Goal: Information Seeking & Learning: Learn about a topic

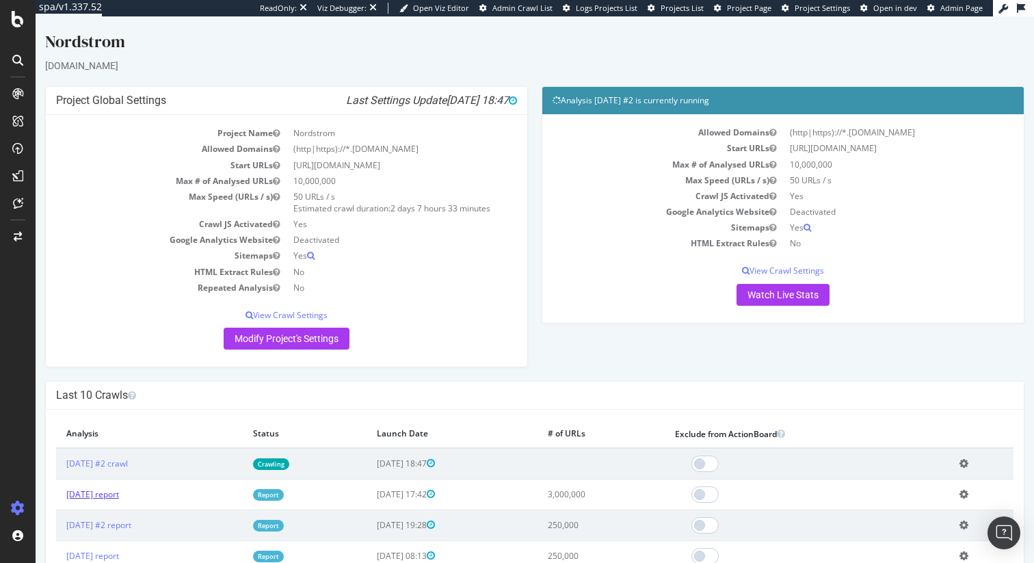
click at [119, 493] on link "[DATE] report" at bounding box center [92, 494] width 53 height 12
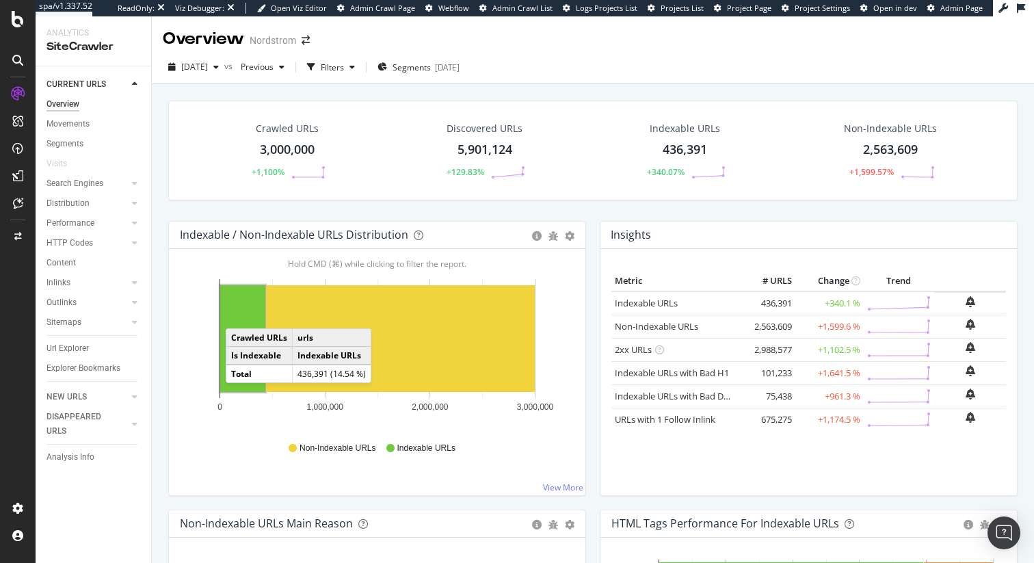
click at [239, 315] on rect "A chart." at bounding box center [242, 338] width 45 height 107
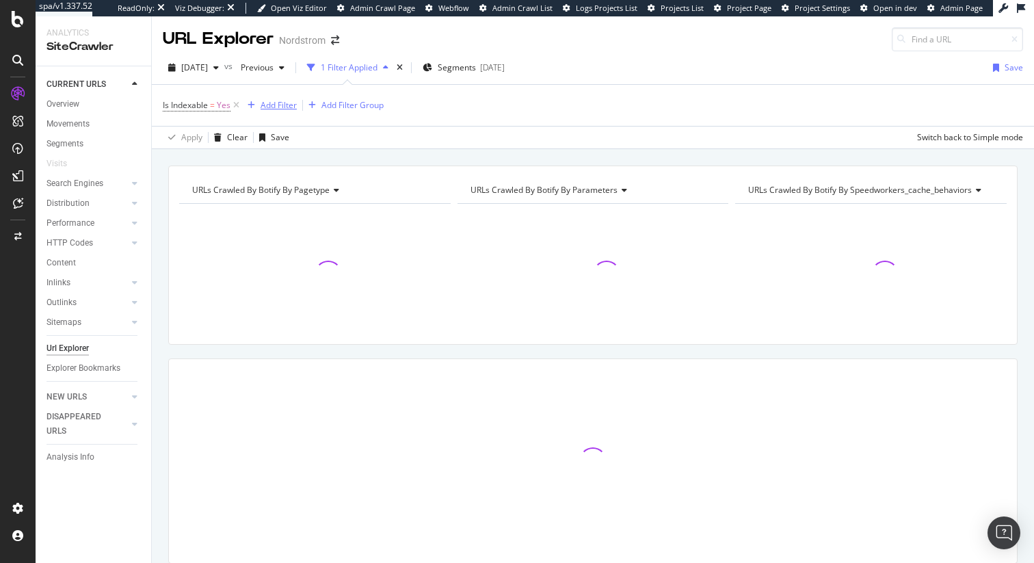
click at [277, 108] on div "Add Filter" at bounding box center [279, 105] width 36 height 12
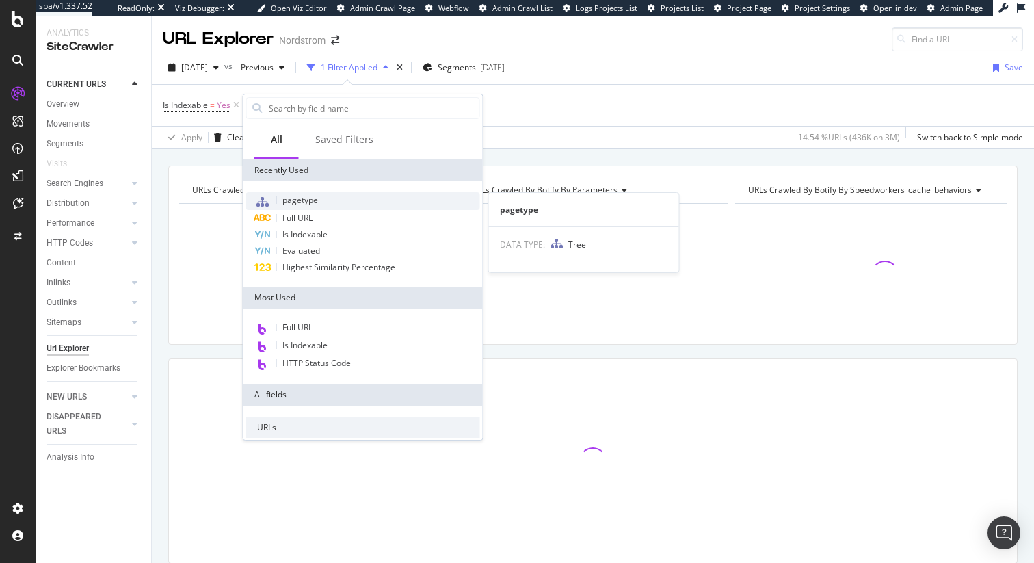
click at [298, 200] on span "pagetype" at bounding box center [301, 200] width 36 height 12
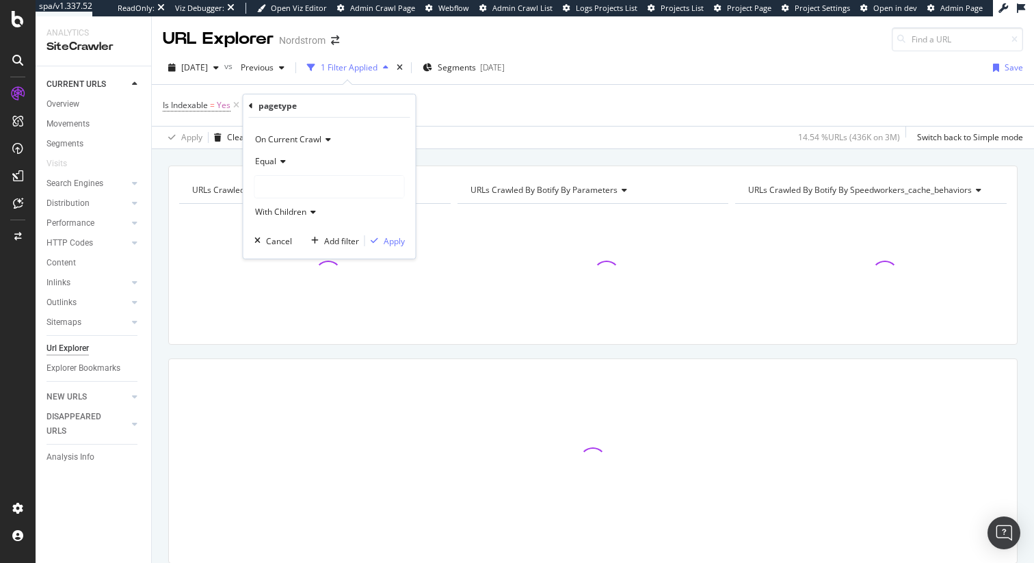
click at [285, 185] on div at bounding box center [329, 187] width 149 height 22
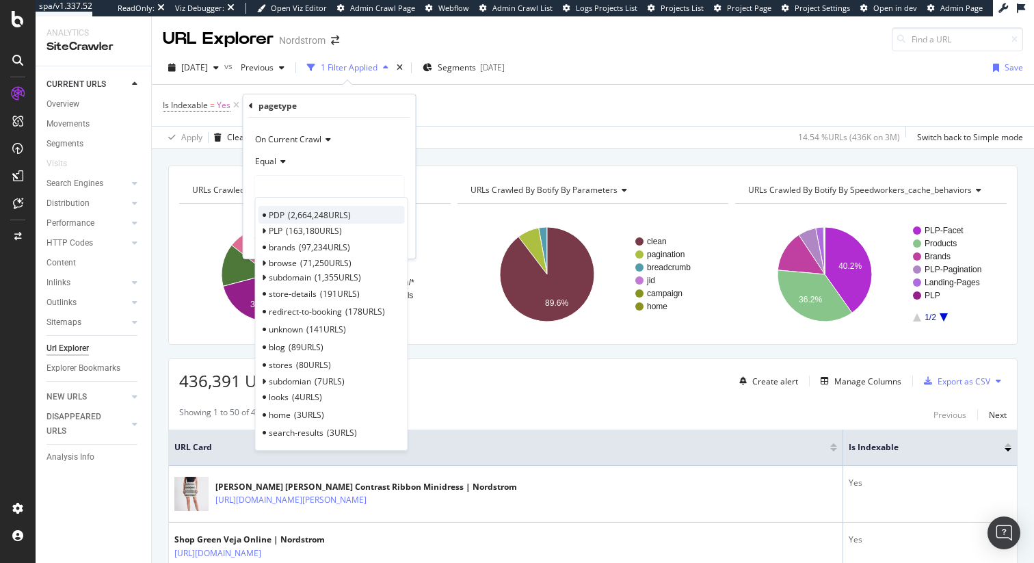
click at [280, 215] on span "PDP" at bounding box center [277, 215] width 16 height 12
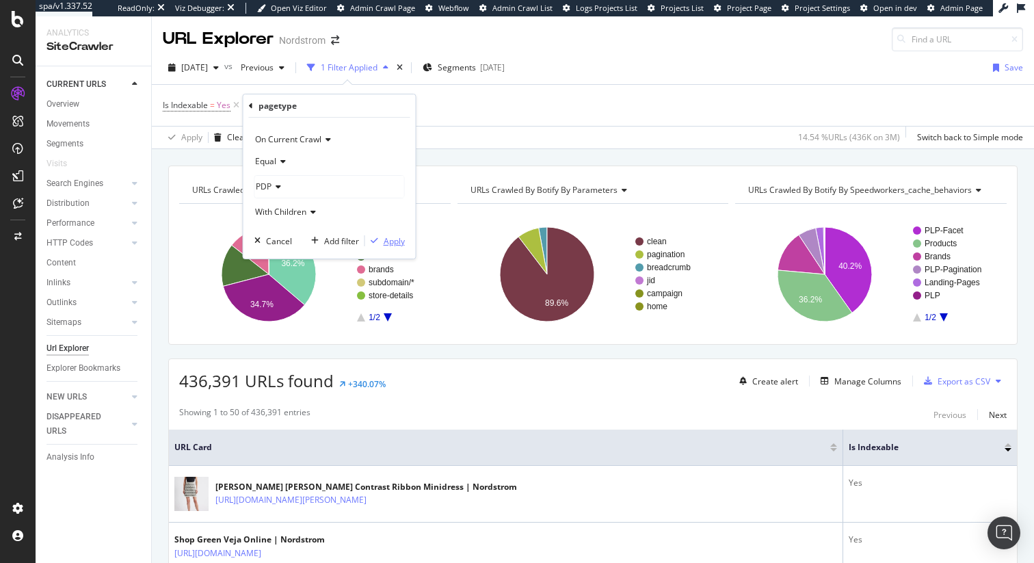
click at [392, 244] on div "Apply" at bounding box center [394, 241] width 21 height 12
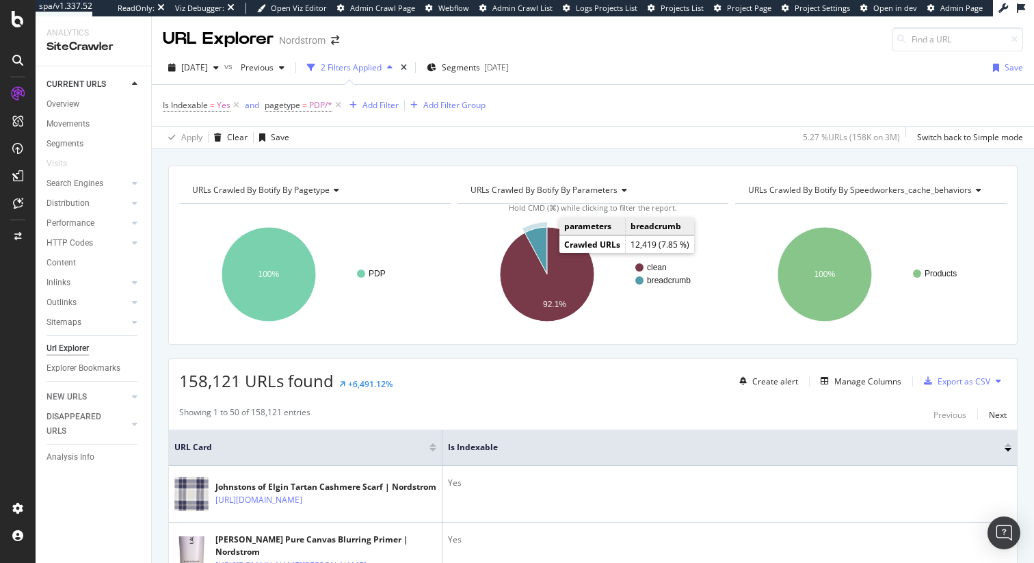
click at [540, 248] on icon "A chart." at bounding box center [536, 250] width 23 height 47
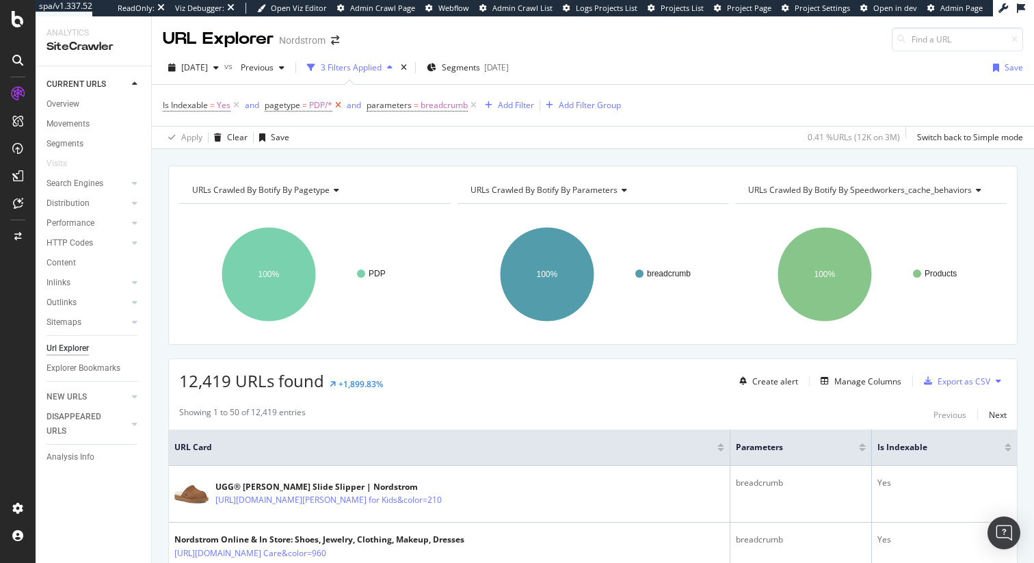
click at [340, 105] on icon at bounding box center [338, 106] width 12 height 14
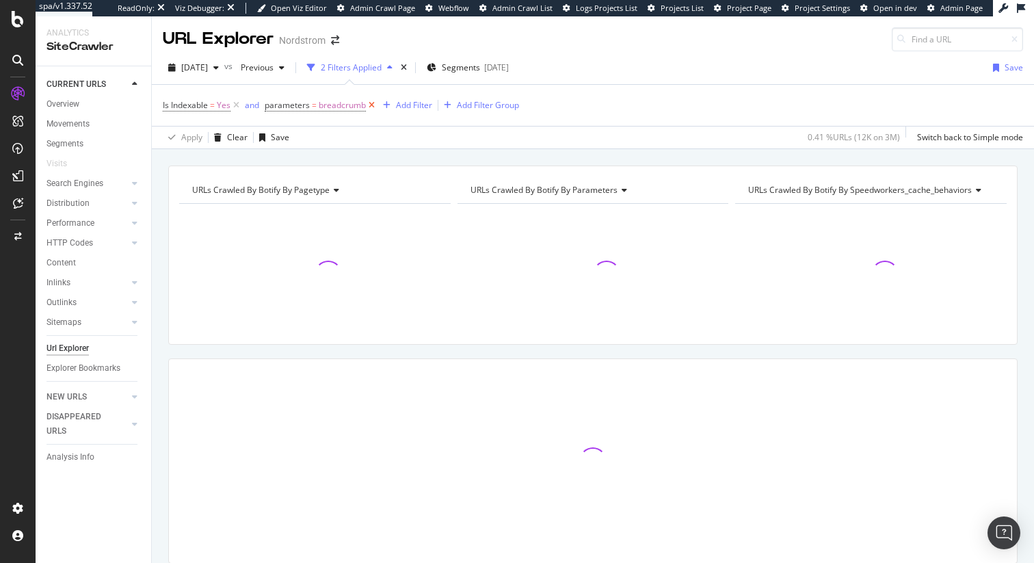
click at [375, 104] on icon at bounding box center [372, 106] width 12 height 14
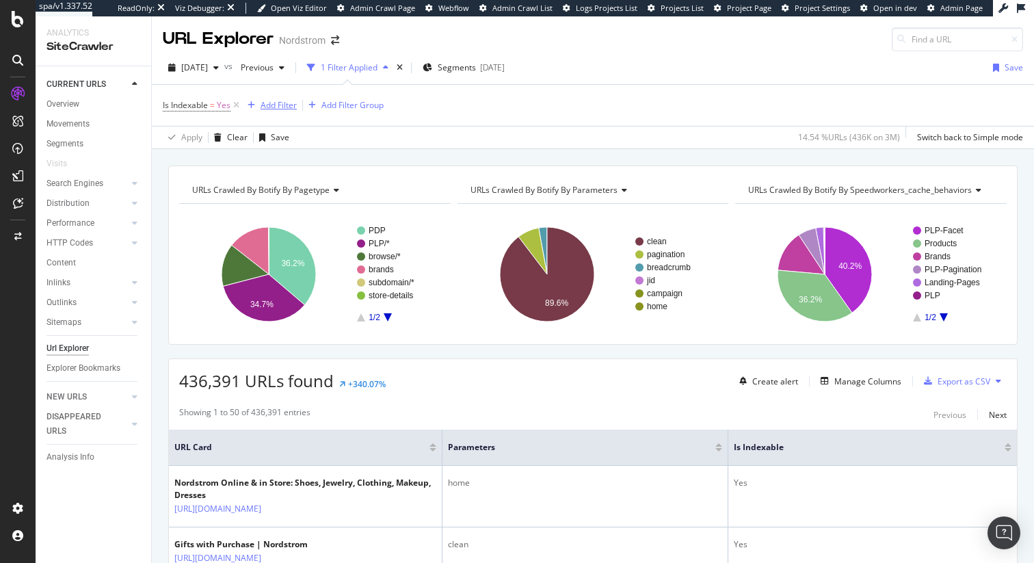
click at [286, 105] on div "Add Filter" at bounding box center [279, 105] width 36 height 12
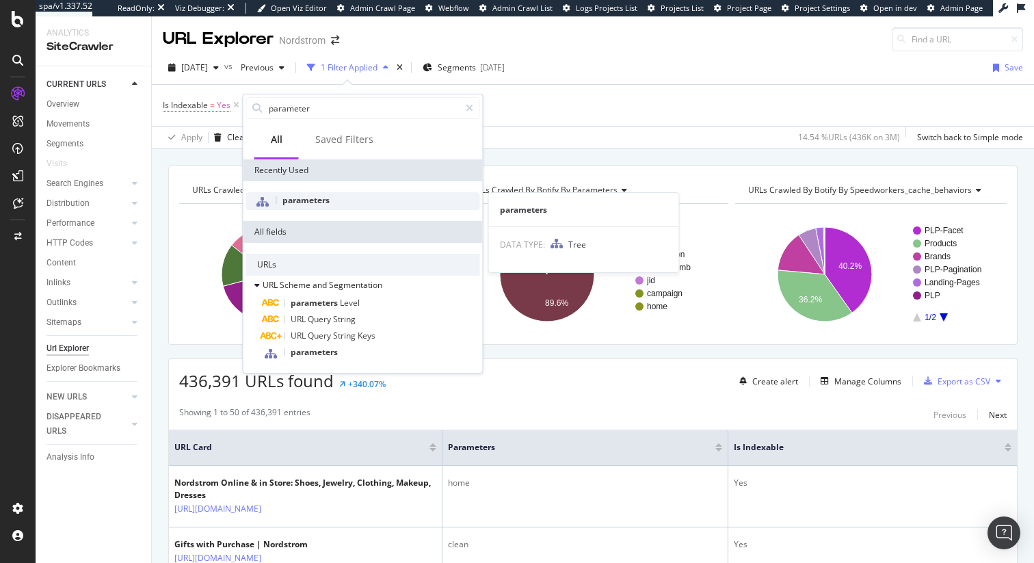
type input "parameter"
click at [303, 199] on span "parameters" at bounding box center [306, 200] width 47 height 12
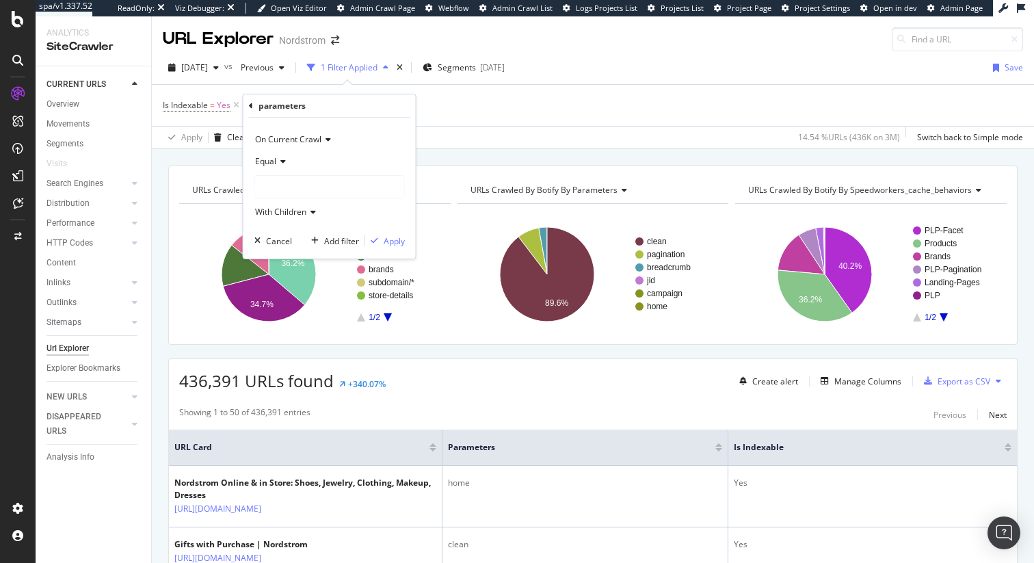
click at [276, 161] on icon at bounding box center [281, 161] width 10 height 8
click at [280, 209] on span "Not Equal" at bounding box center [279, 208] width 37 height 12
click at [284, 195] on div at bounding box center [329, 187] width 149 height 22
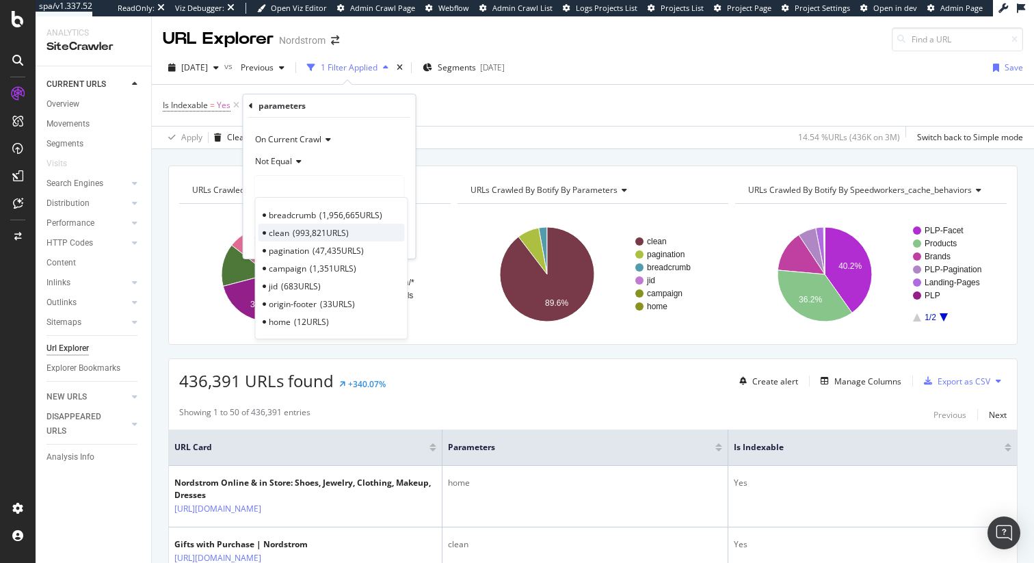
click at [289, 233] on div "clean 993,821 URLS" at bounding box center [332, 233] width 146 height 18
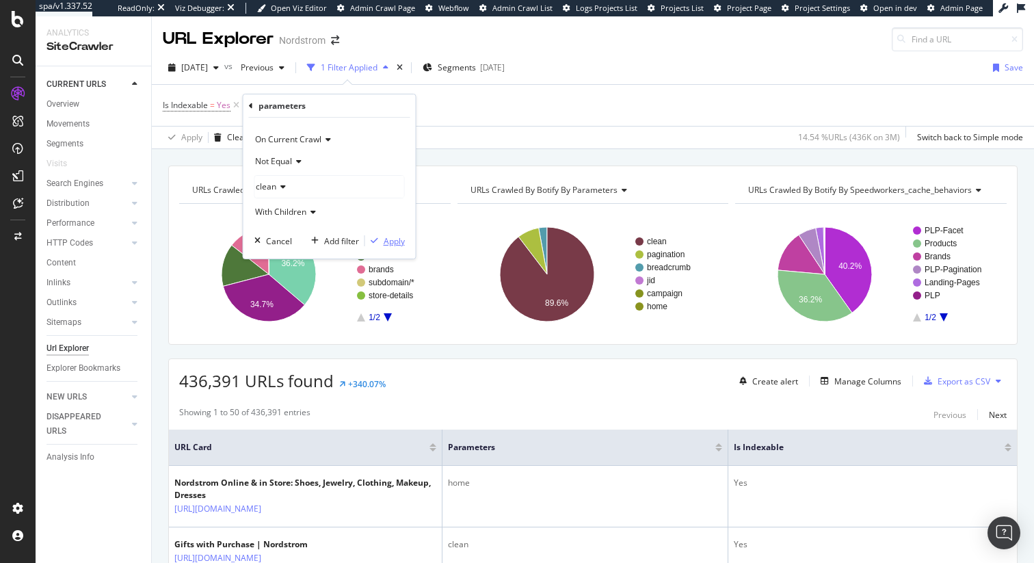
click at [399, 242] on div "Apply" at bounding box center [394, 241] width 21 height 12
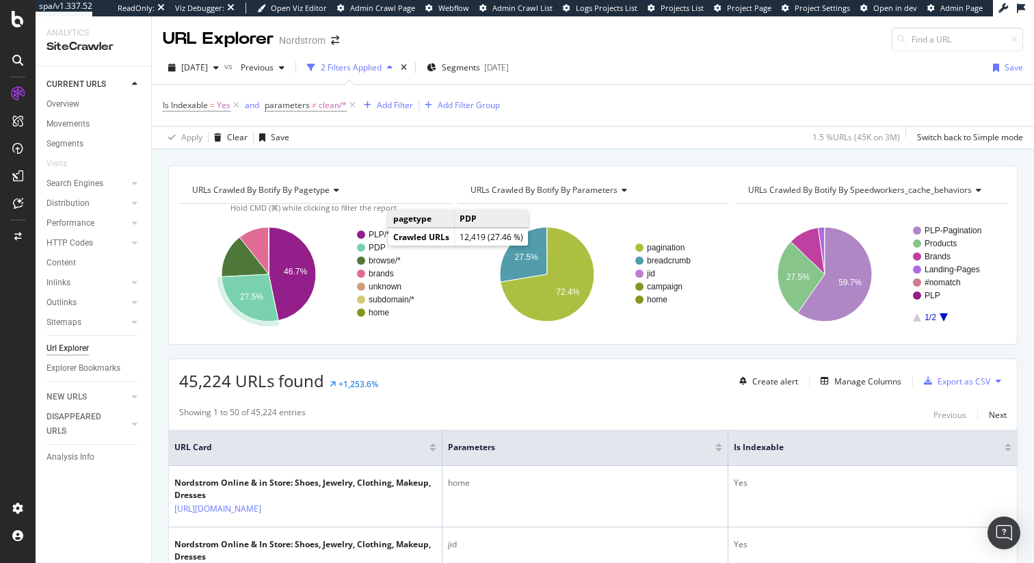
click at [375, 248] on text "PDP" at bounding box center [377, 248] width 17 height 10
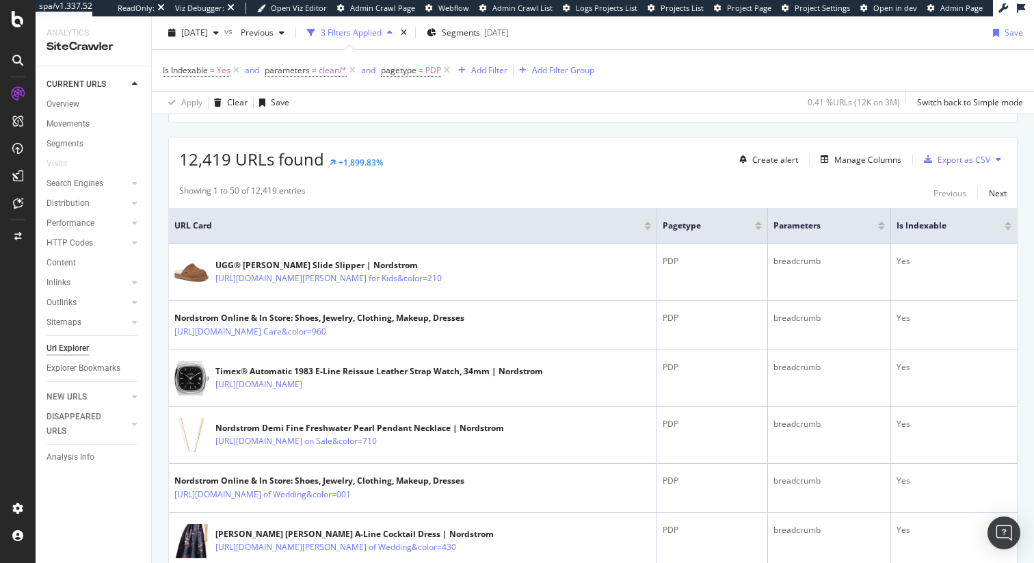
scroll to position [225, 0]
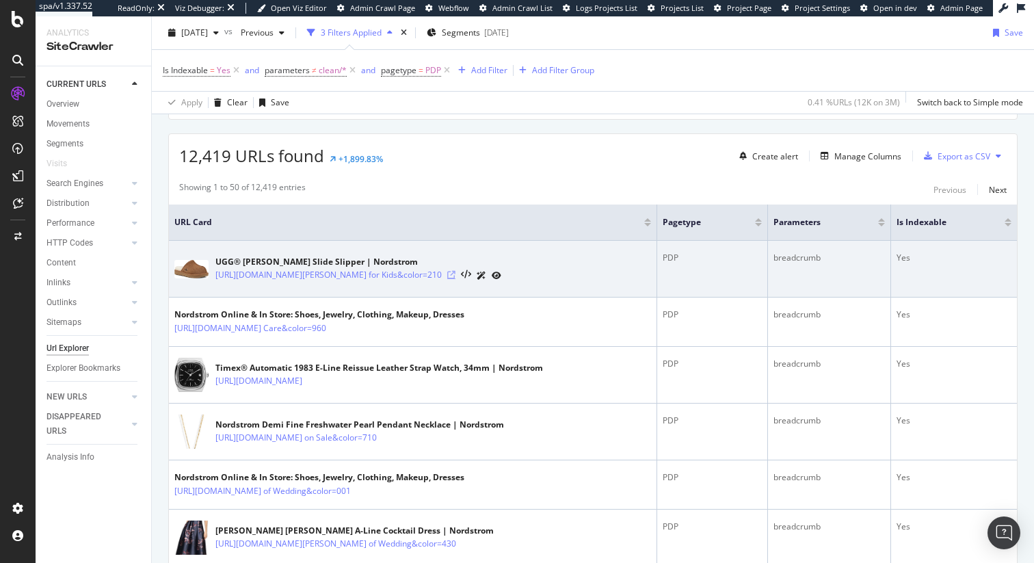
click at [456, 279] on icon at bounding box center [451, 275] width 8 height 8
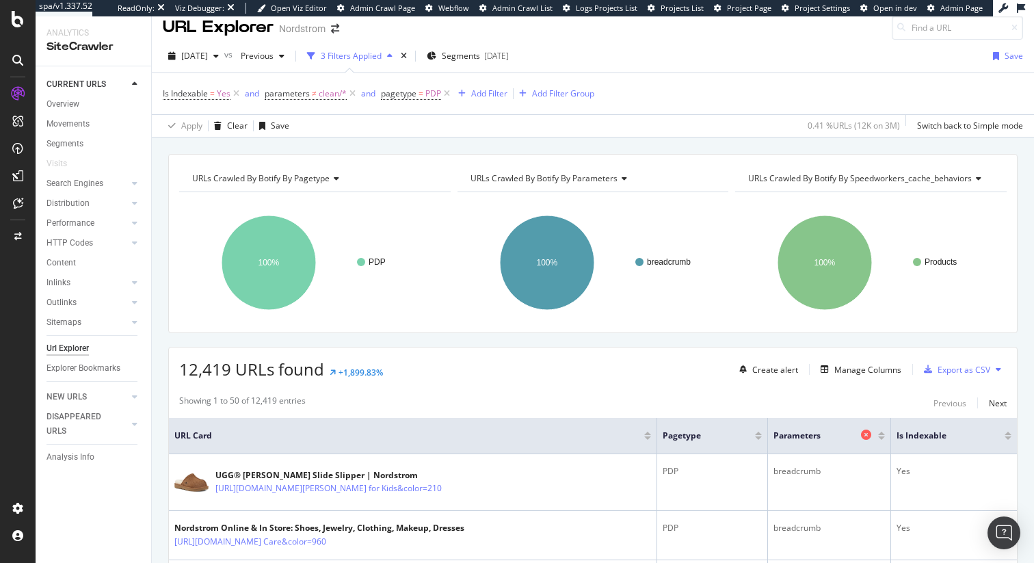
scroll to position [0, 0]
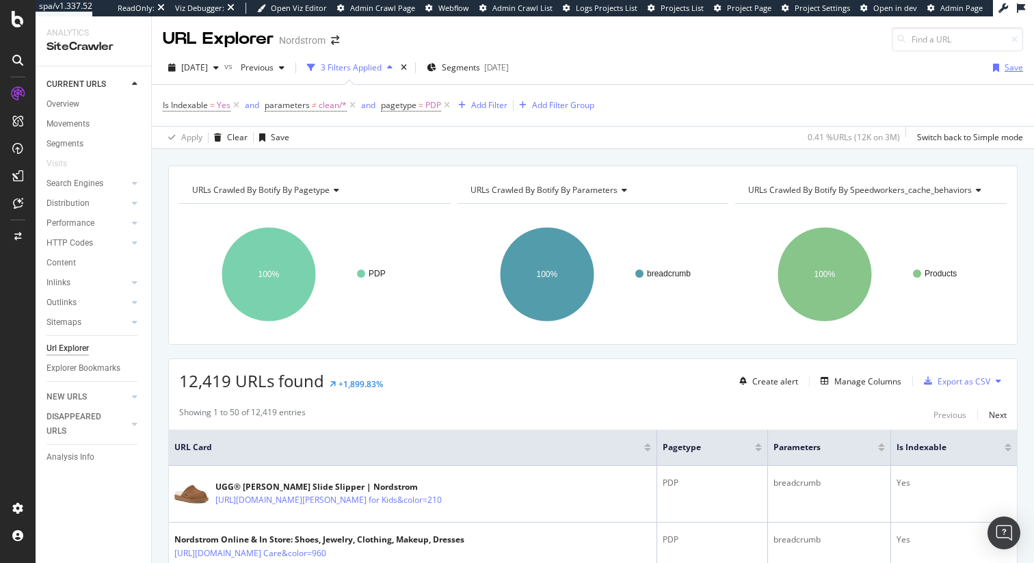
click at [1019, 68] on div "Save" at bounding box center [1014, 68] width 18 height 12
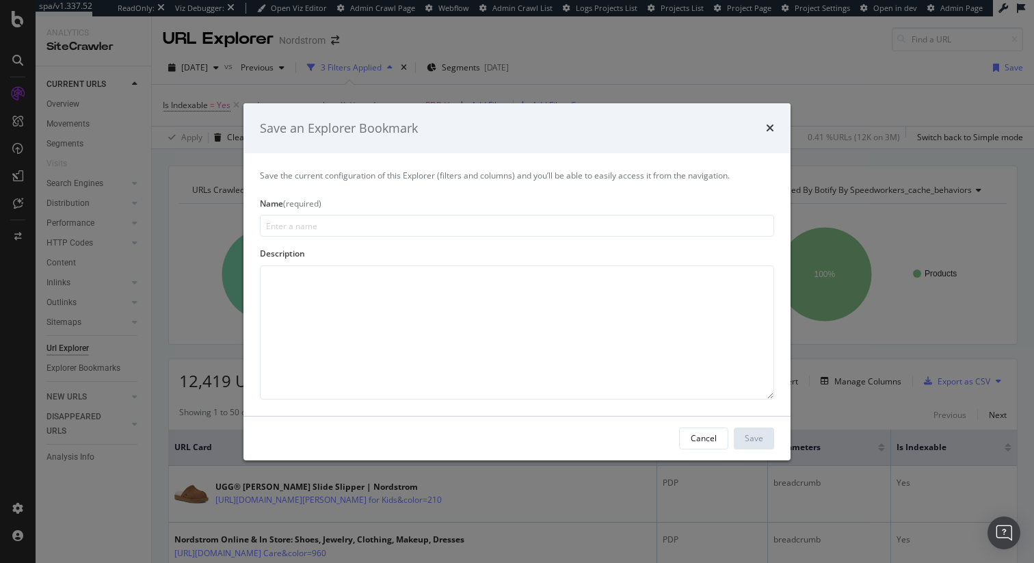
click at [410, 224] on input "modal" at bounding box center [517, 226] width 514 height 22
type input "I"
type input "Parameterized PDPs missing Canonical"
click at [755, 436] on div "Save" at bounding box center [754, 438] width 18 height 12
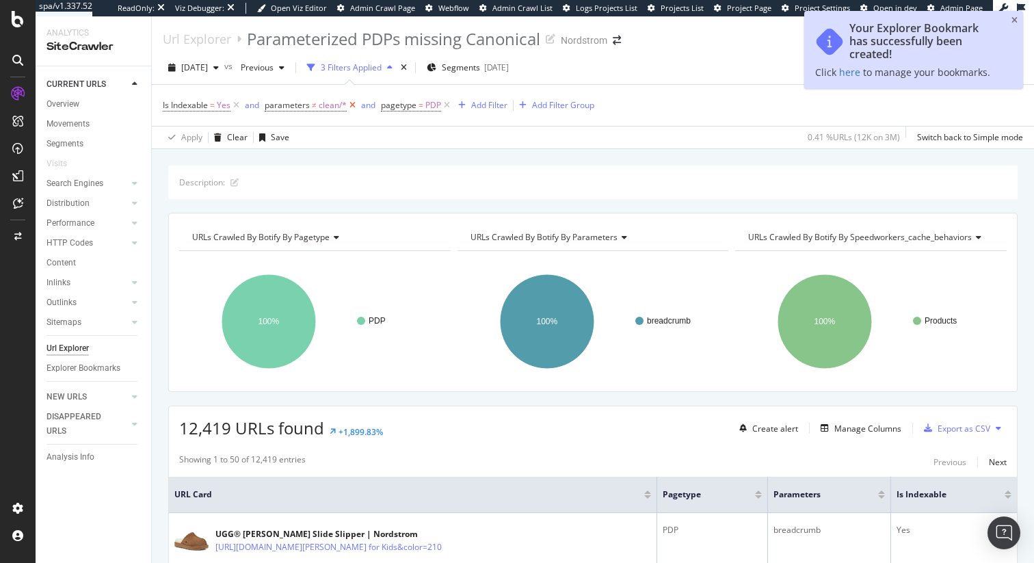
click at [353, 107] on icon at bounding box center [353, 106] width 12 height 14
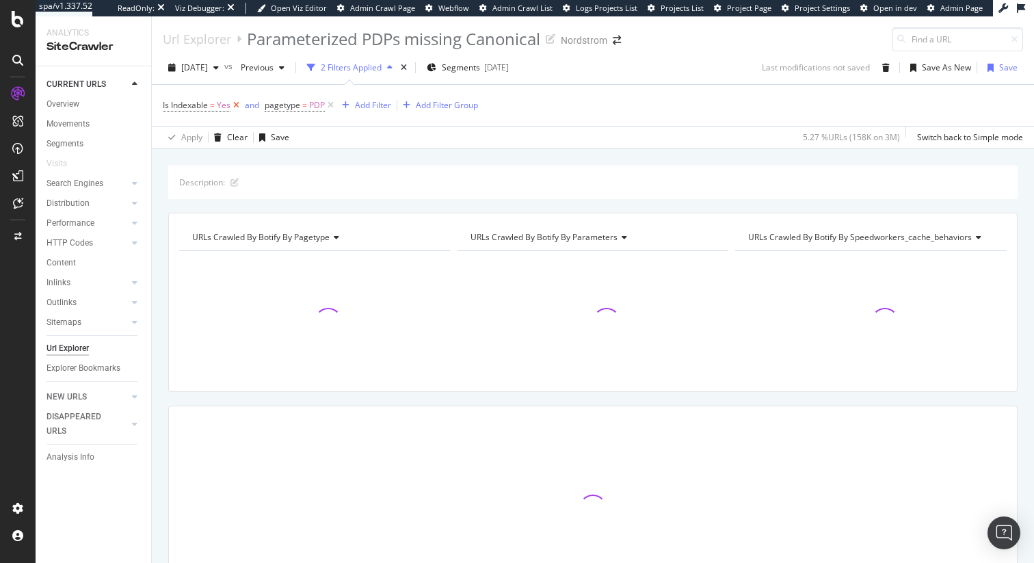
click at [237, 105] on icon at bounding box center [237, 106] width 12 height 14
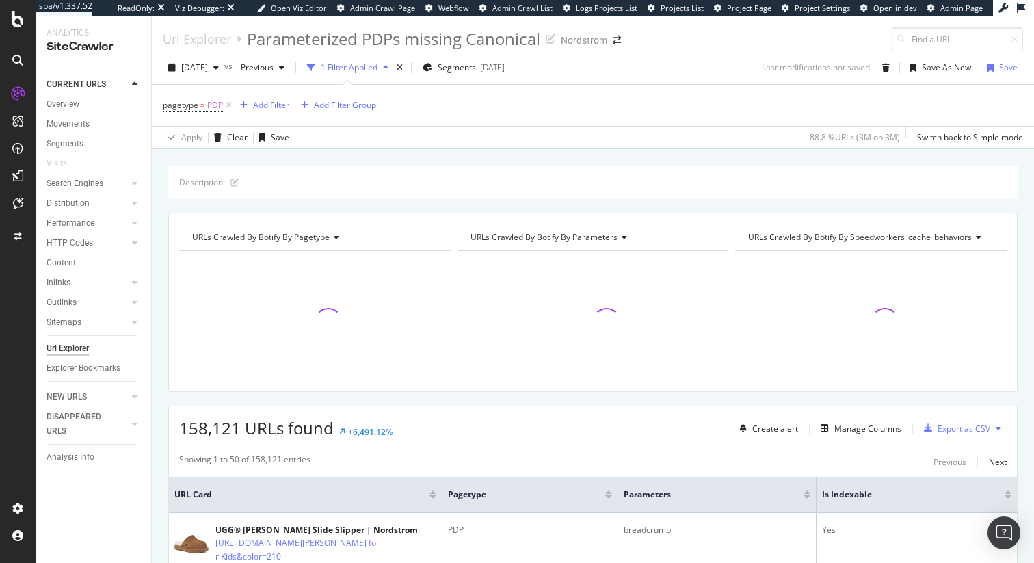
click at [274, 107] on div "Add Filter" at bounding box center [271, 105] width 36 height 12
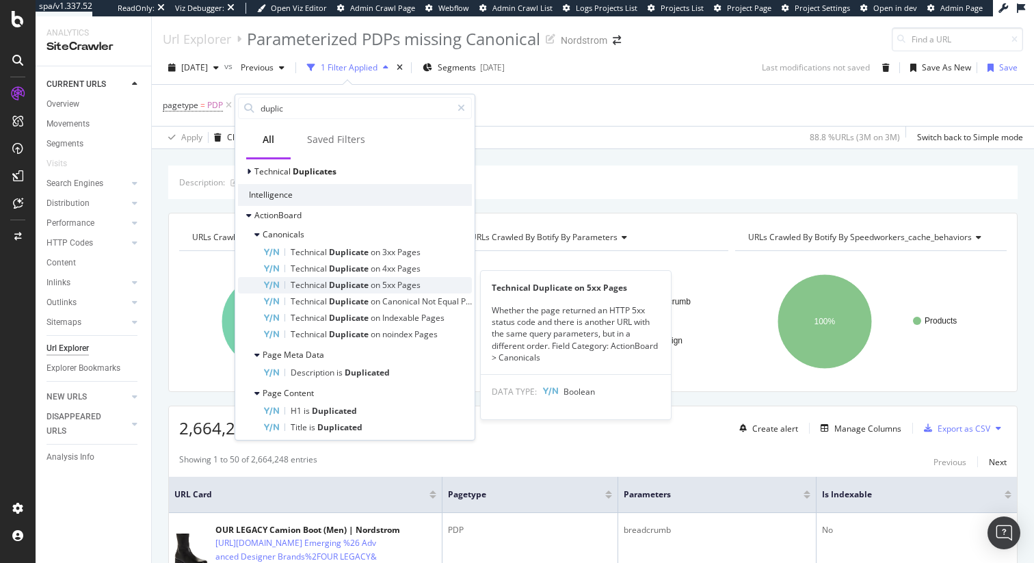
scroll to position [114, 0]
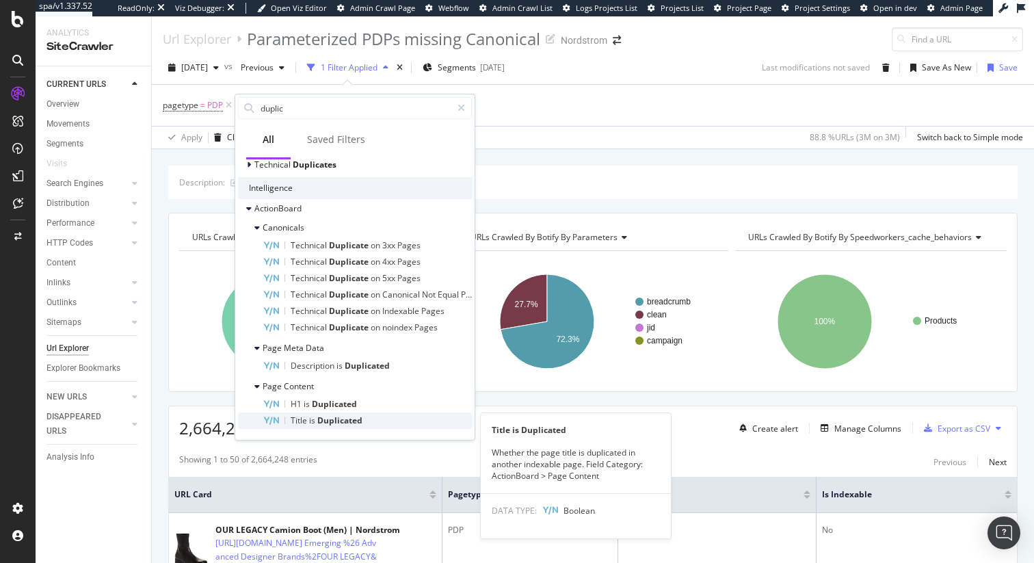
type input "duplic"
click at [334, 422] on span "Duplicated" at bounding box center [339, 421] width 45 height 12
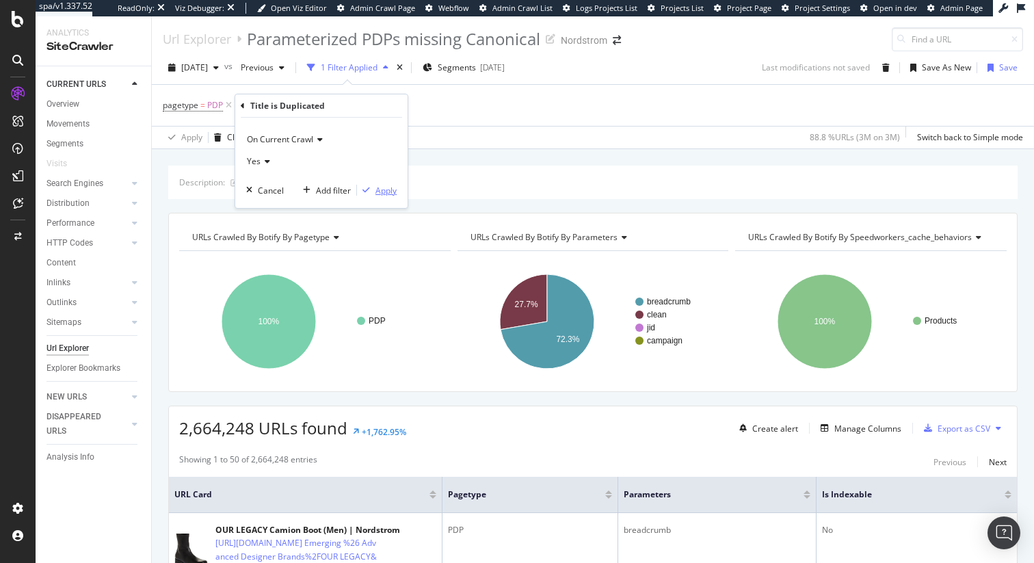
click at [384, 192] on div "Apply" at bounding box center [386, 191] width 21 height 12
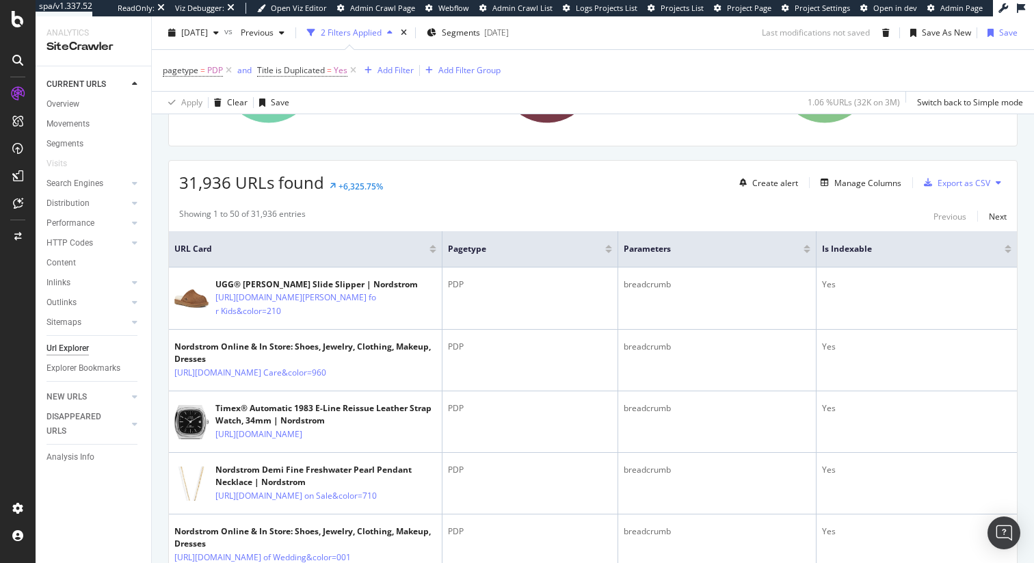
scroll to position [250, 0]
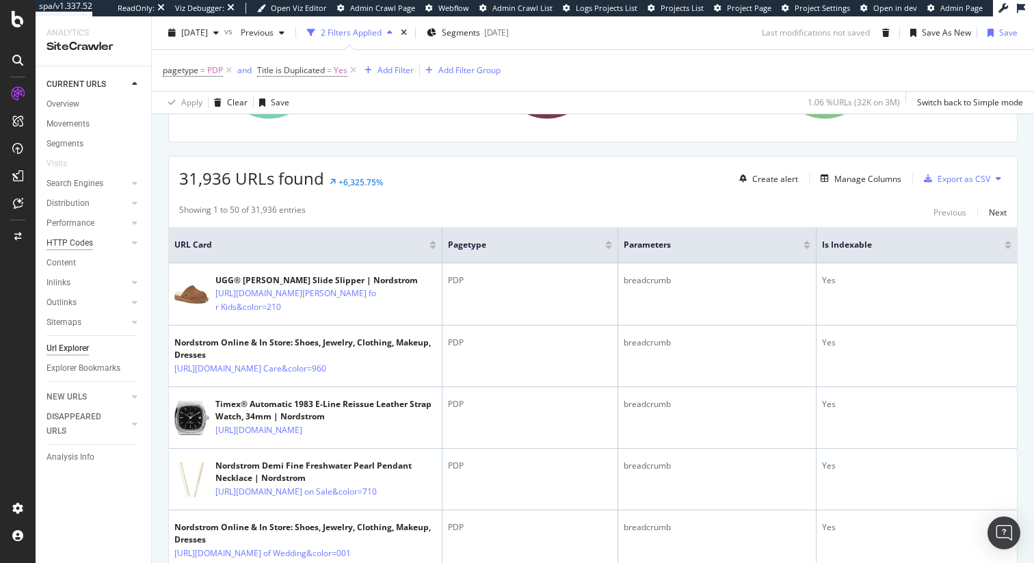
click at [76, 244] on div "HTTP Codes" at bounding box center [70, 243] width 47 height 14
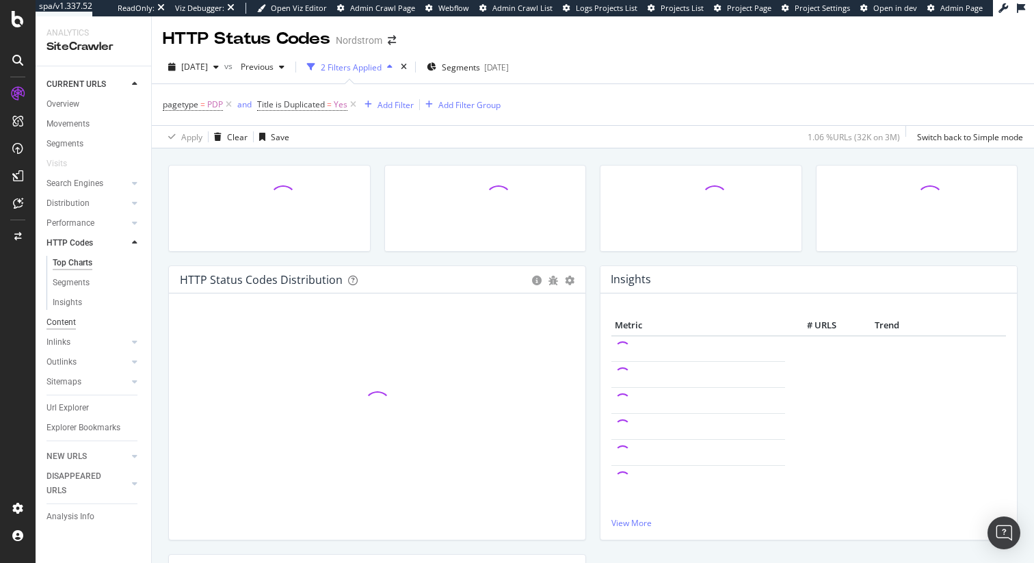
click at [64, 322] on div "Content" at bounding box center [61, 322] width 29 height 14
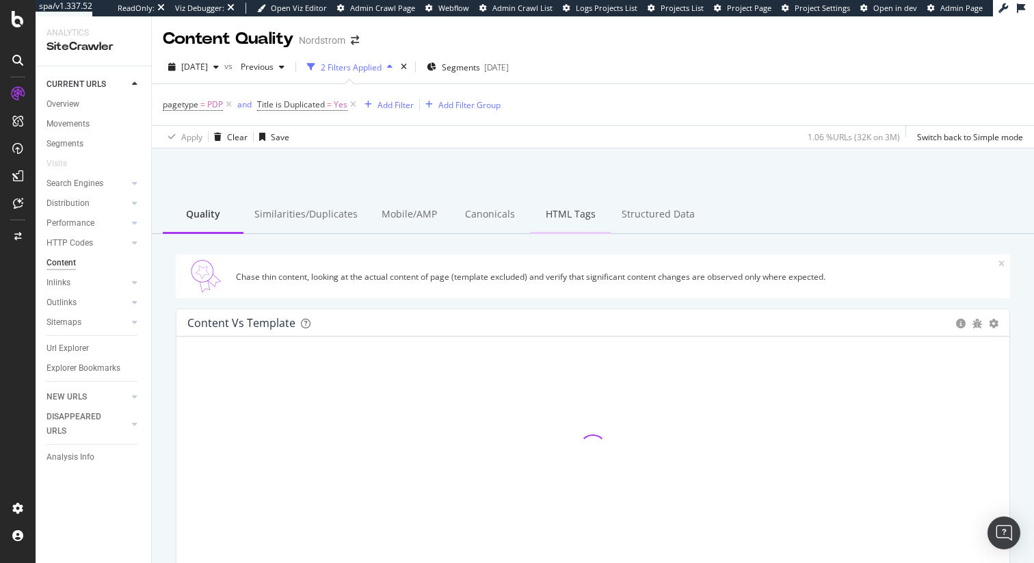
click at [564, 212] on div "HTML Tags" at bounding box center [570, 215] width 81 height 38
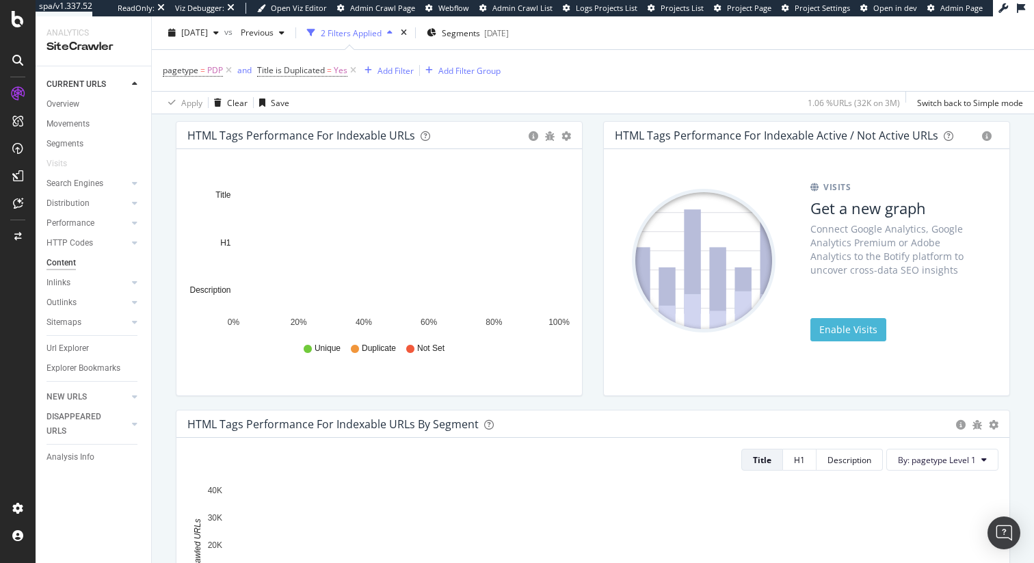
scroll to position [173, 0]
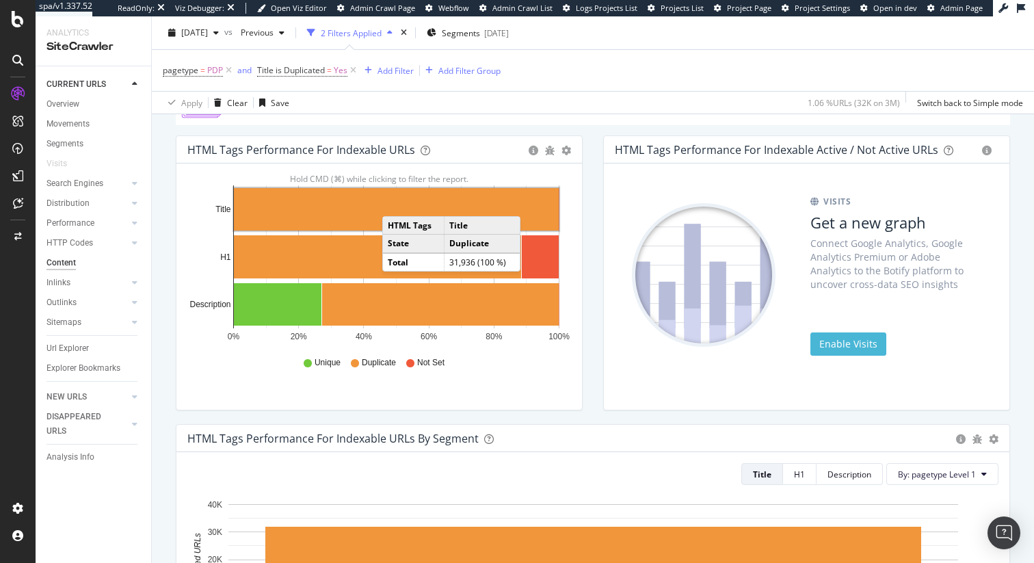
click at [396, 203] on rect "A chart." at bounding box center [396, 209] width 325 height 42
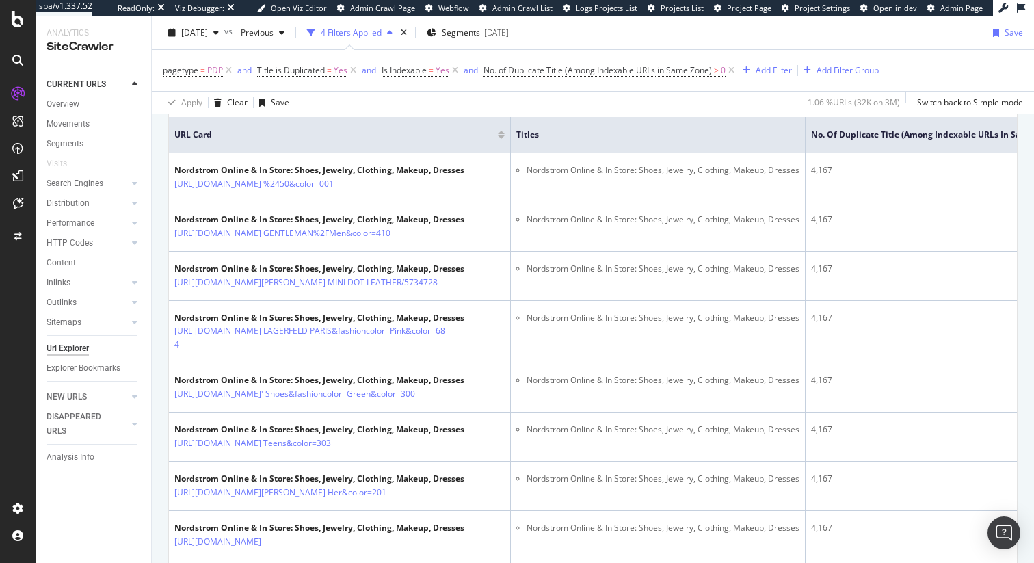
scroll to position [315, 0]
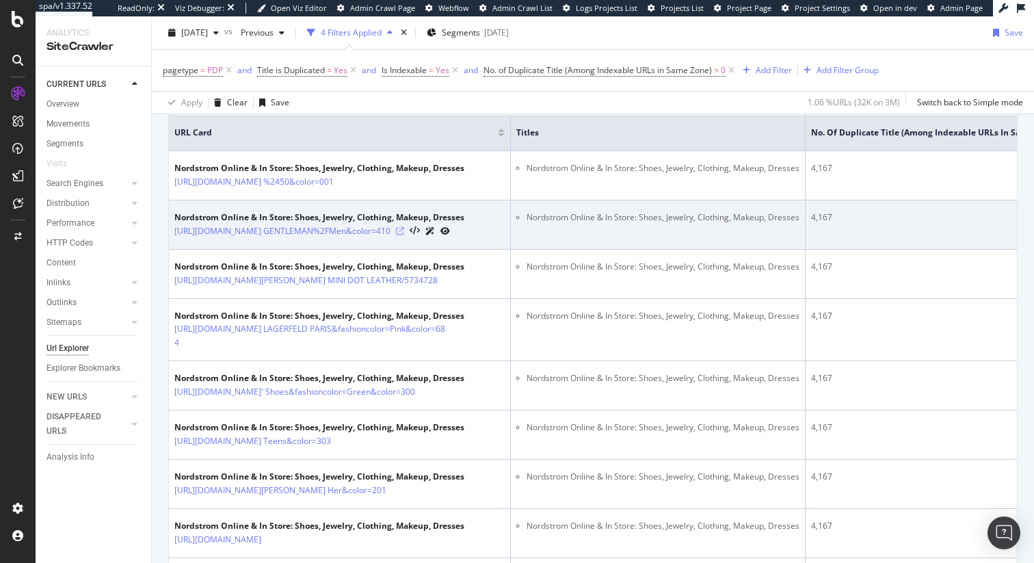
click at [404, 235] on icon at bounding box center [400, 231] width 8 height 8
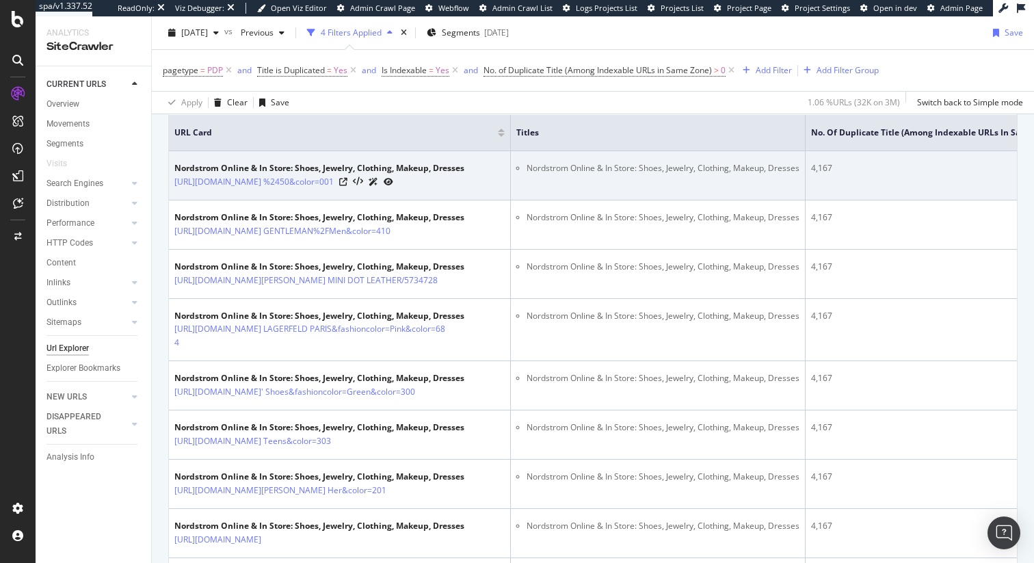
click at [393, 186] on icon at bounding box center [389, 182] width 10 height 8
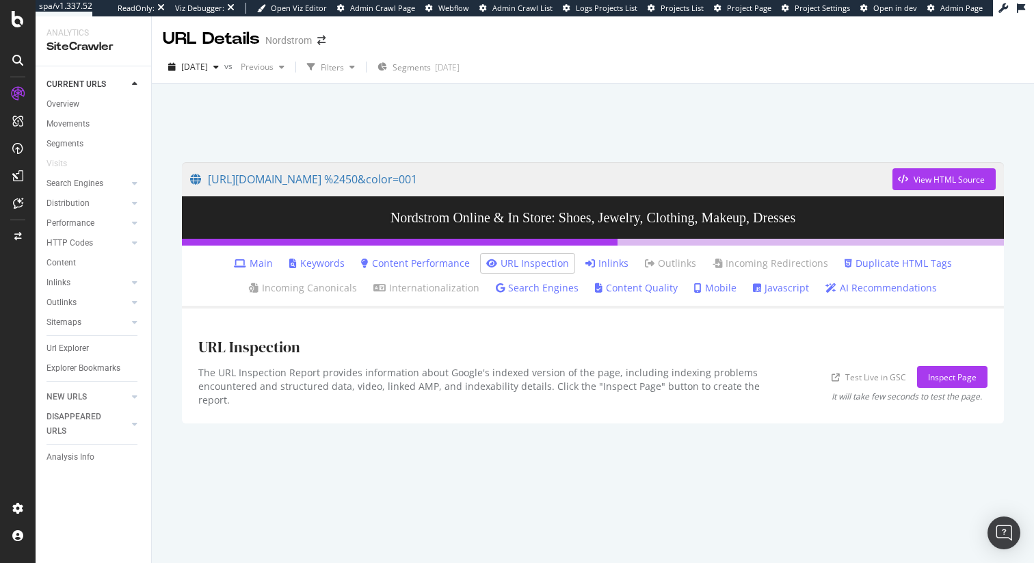
click at [523, 262] on link "URL Inspection" at bounding box center [527, 264] width 83 height 14
click at [956, 378] on div "Inspect Page" at bounding box center [952, 377] width 49 height 12
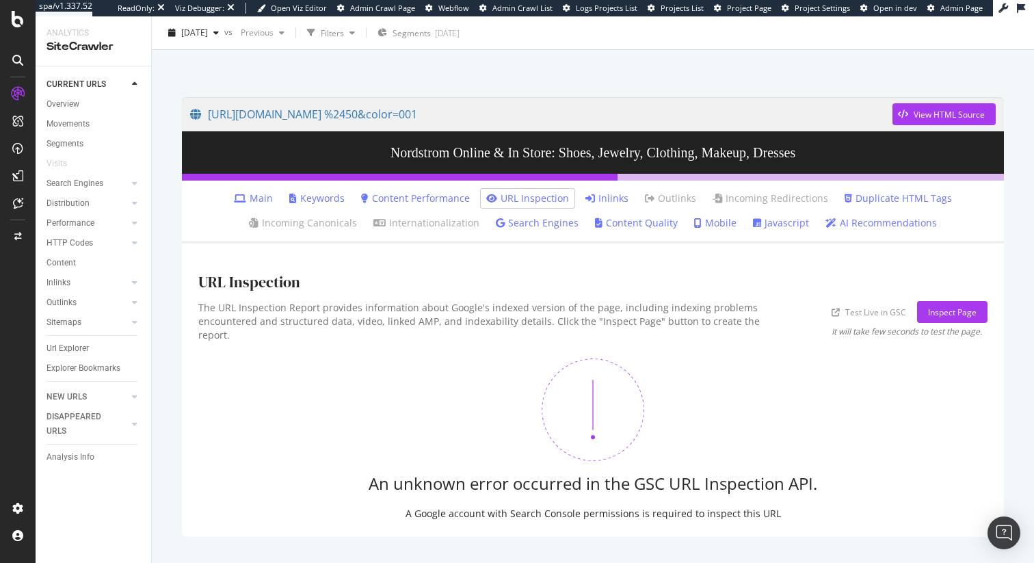
scroll to position [68, 0]
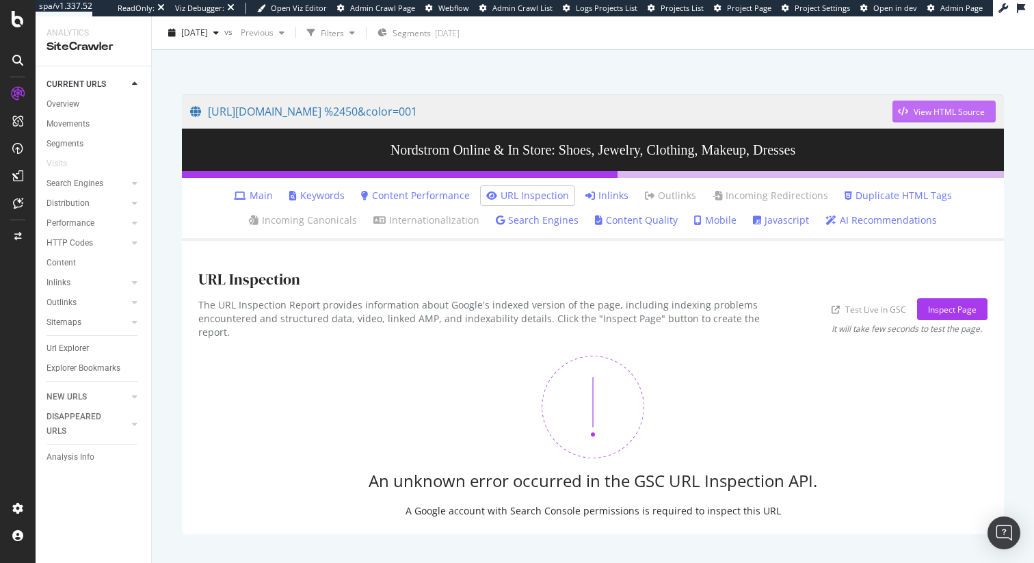
click at [942, 109] on div "View HTML Source" at bounding box center [949, 112] width 71 height 12
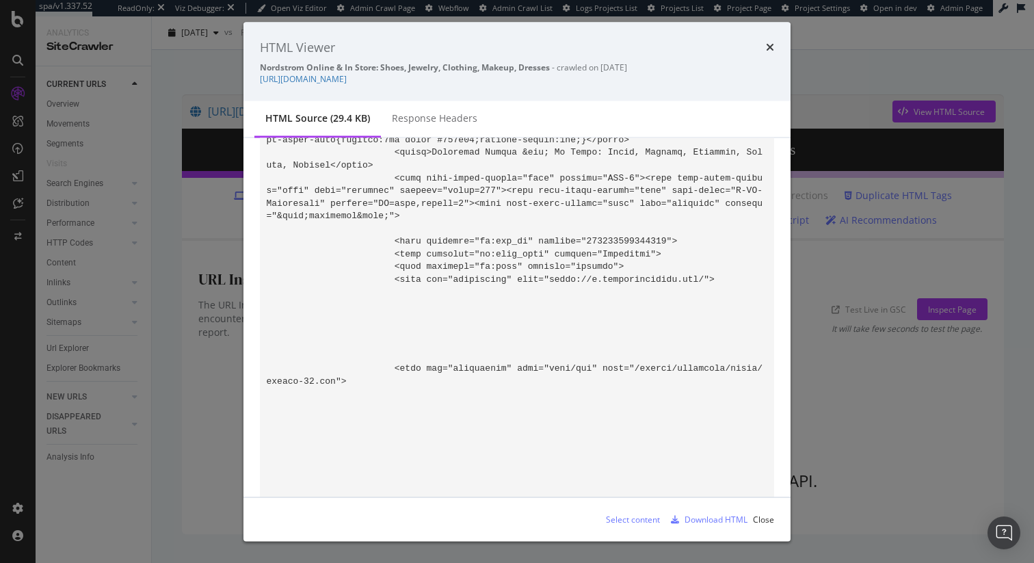
scroll to position [3047, 0]
click at [447, 125] on div "Response Headers" at bounding box center [435, 119] width 86 height 14
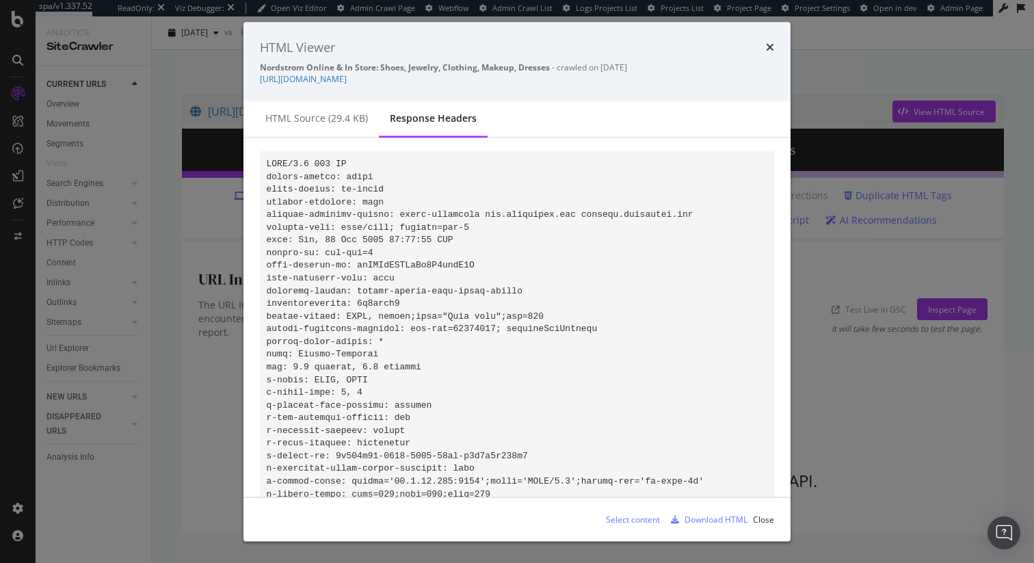
scroll to position [0, 0]
click at [771, 47] on icon "times" at bounding box center [770, 47] width 8 height 11
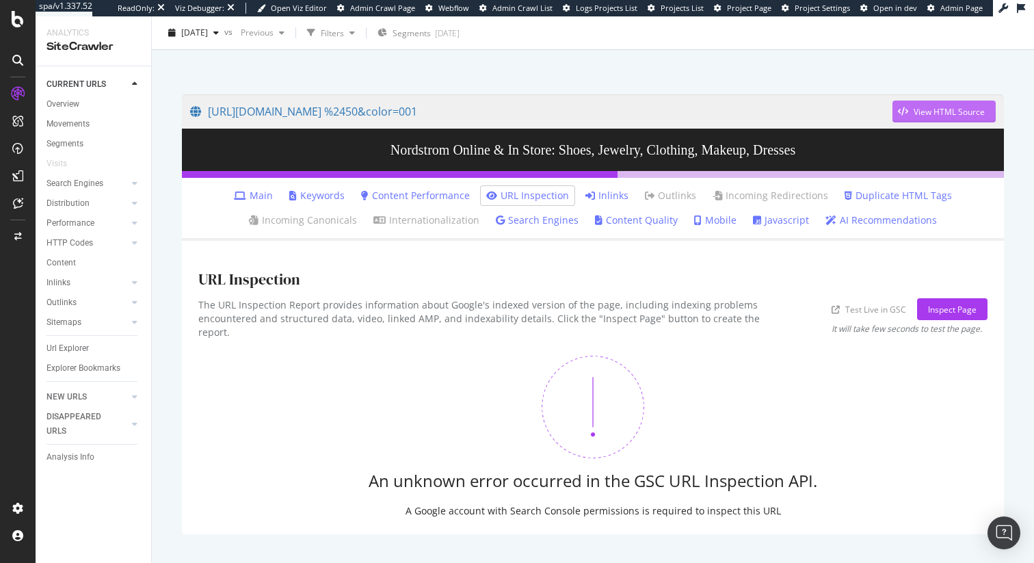
click at [933, 106] on div "View HTML Source" at bounding box center [949, 112] width 71 height 12
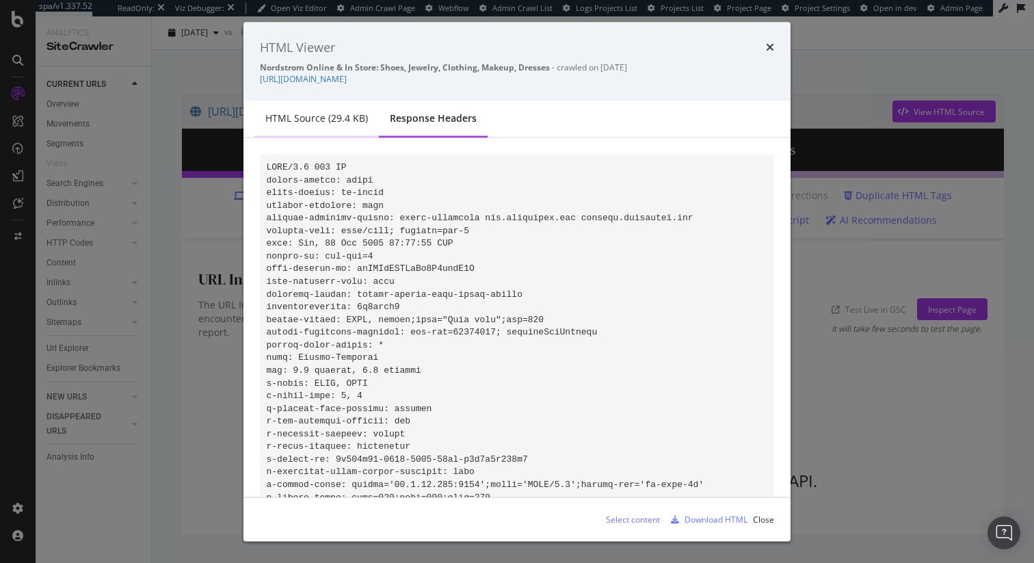
click at [305, 125] on div "HTML source (29.4 KB)" at bounding box center [316, 119] width 103 height 14
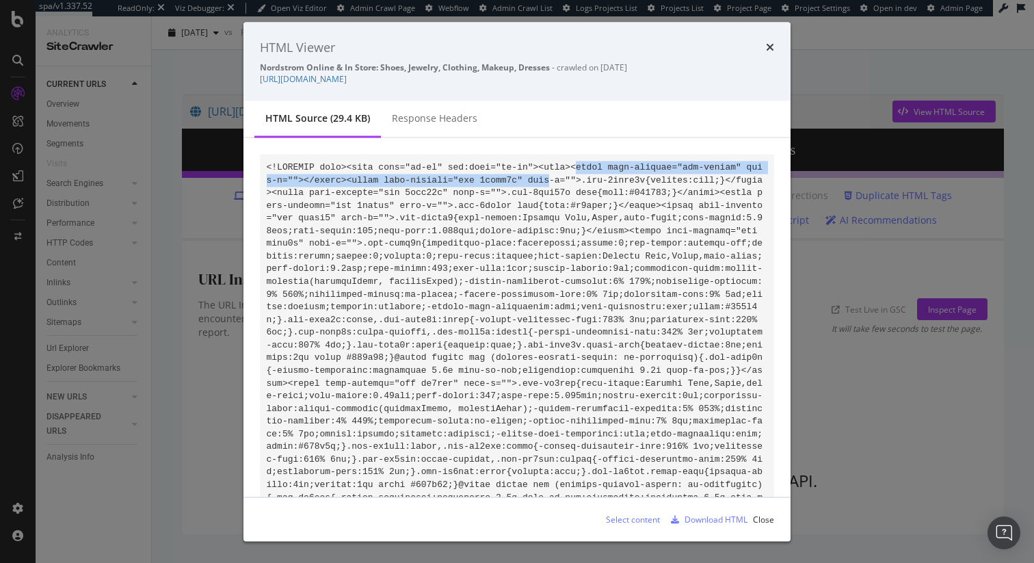
drag, startPoint x: 575, startPoint y: 181, endPoint x: 560, endPoint y: 186, distance: 15.8
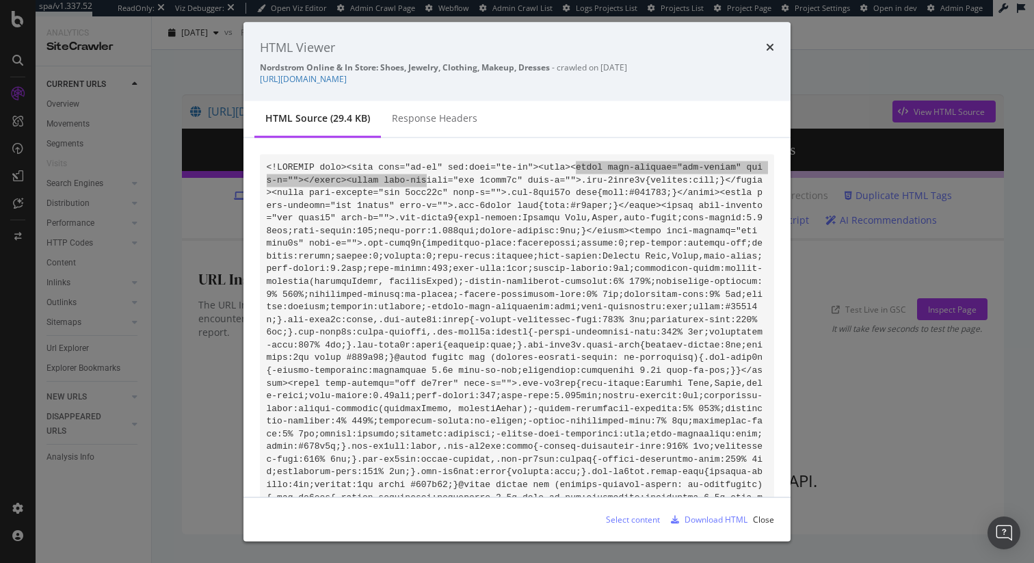
drag, startPoint x: 575, startPoint y: 179, endPoint x: 436, endPoint y: 193, distance: 139.6
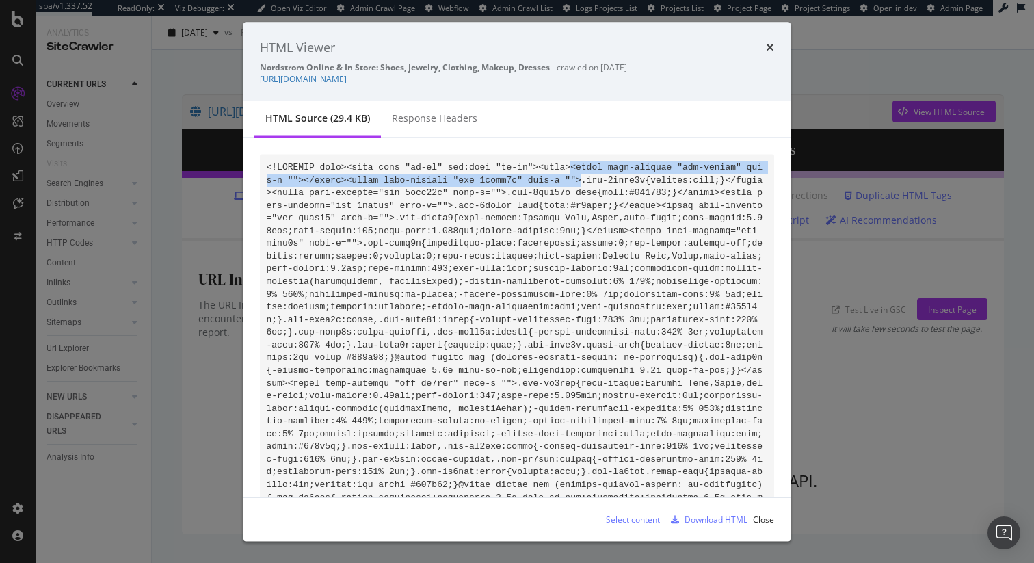
drag, startPoint x: 572, startPoint y: 179, endPoint x: 594, endPoint y: 190, distance: 24.8
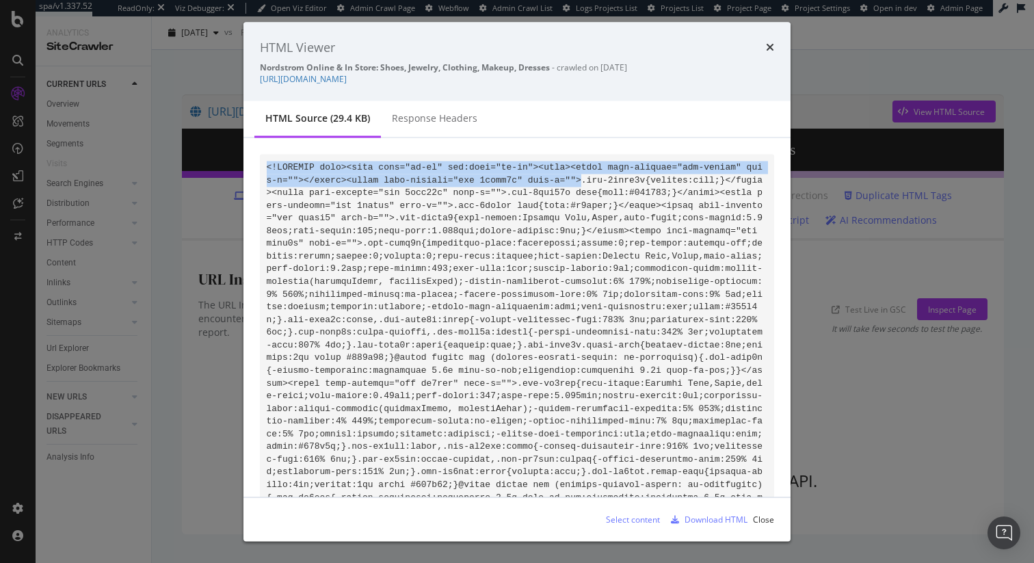
drag, startPoint x: 267, startPoint y: 176, endPoint x: 592, endPoint y: 192, distance: 326.0
copy code "<!DOCTYPE html><html lang="en-us" xml:lang="en-us"><head><style data-emotion="d…"
